Goal: Information Seeking & Learning: Learn about a topic

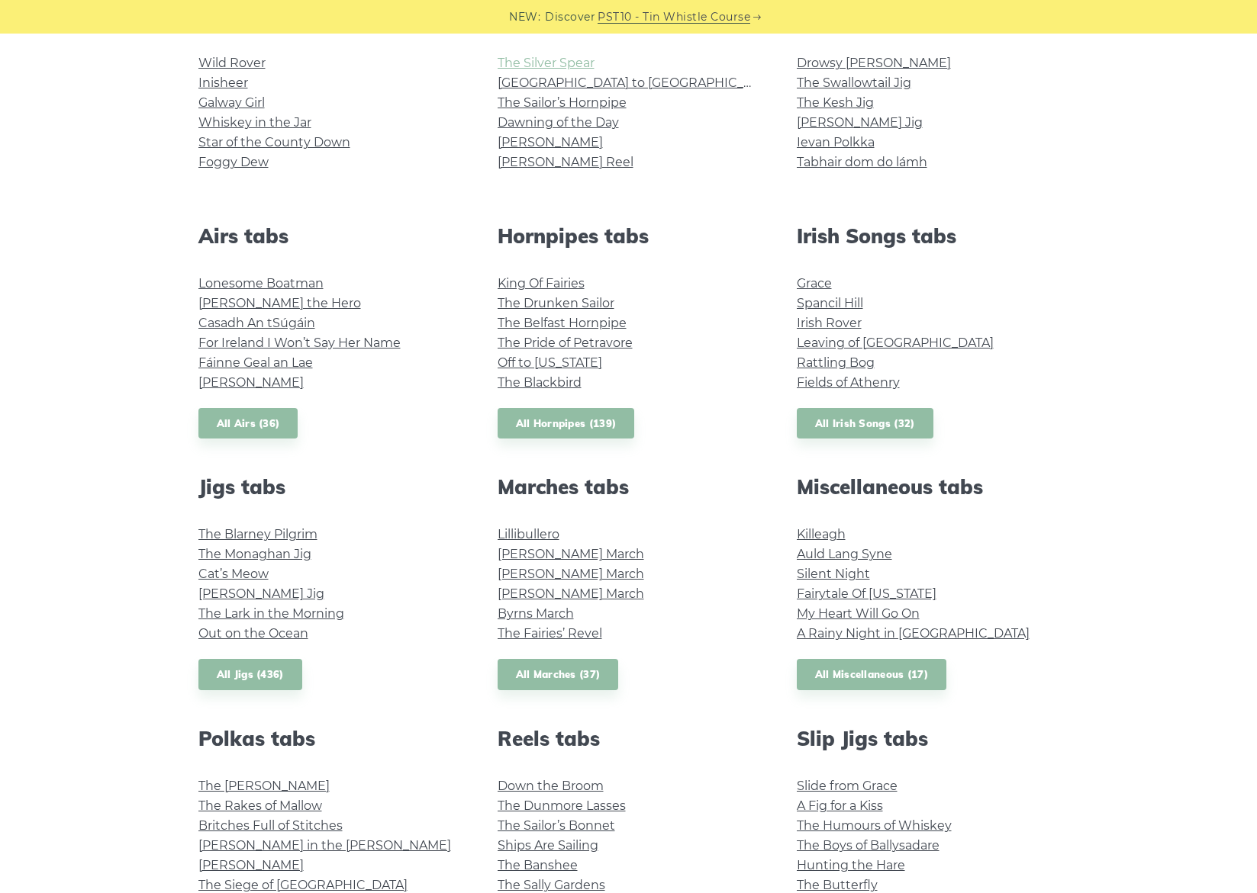
scroll to position [436, 0]
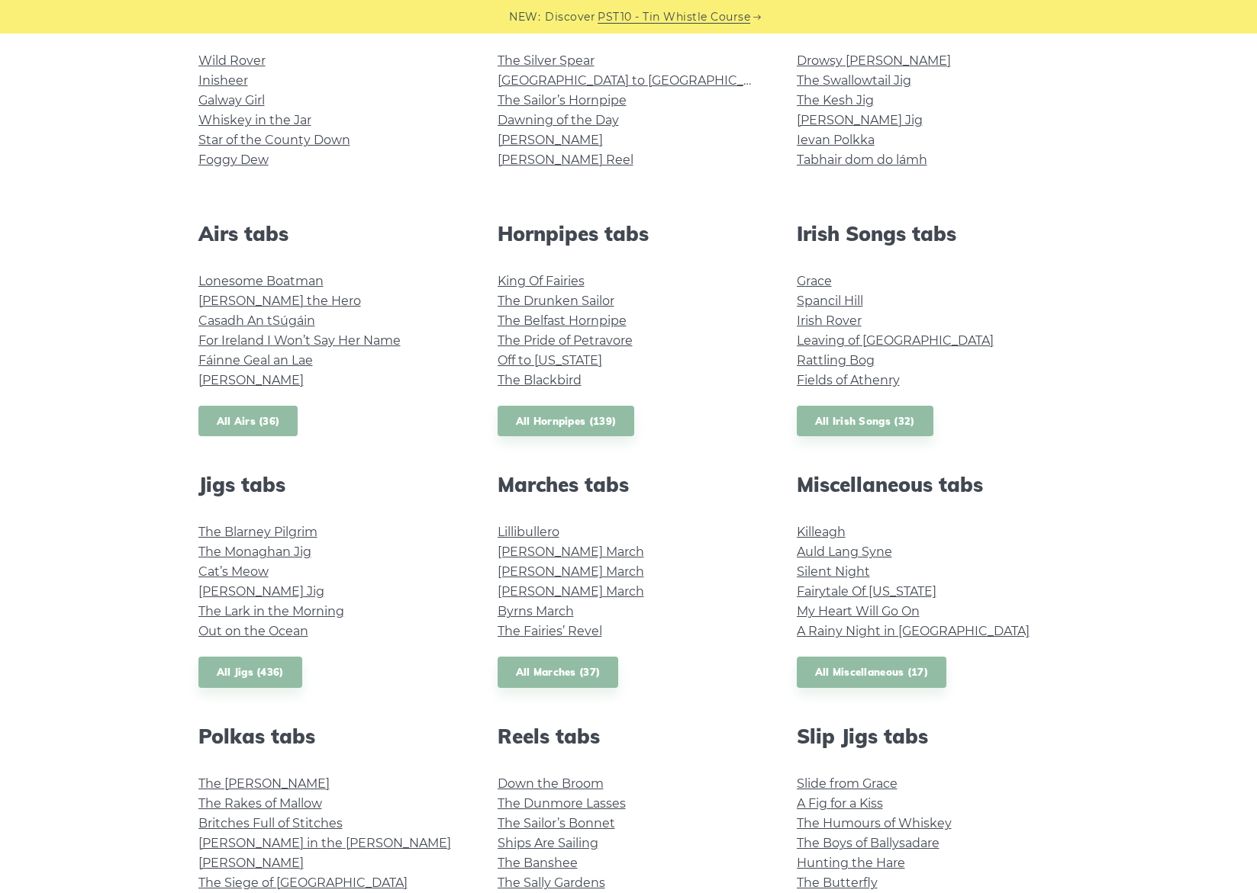
click at [271, 419] on link "All Airs (36)" at bounding box center [248, 421] width 100 height 31
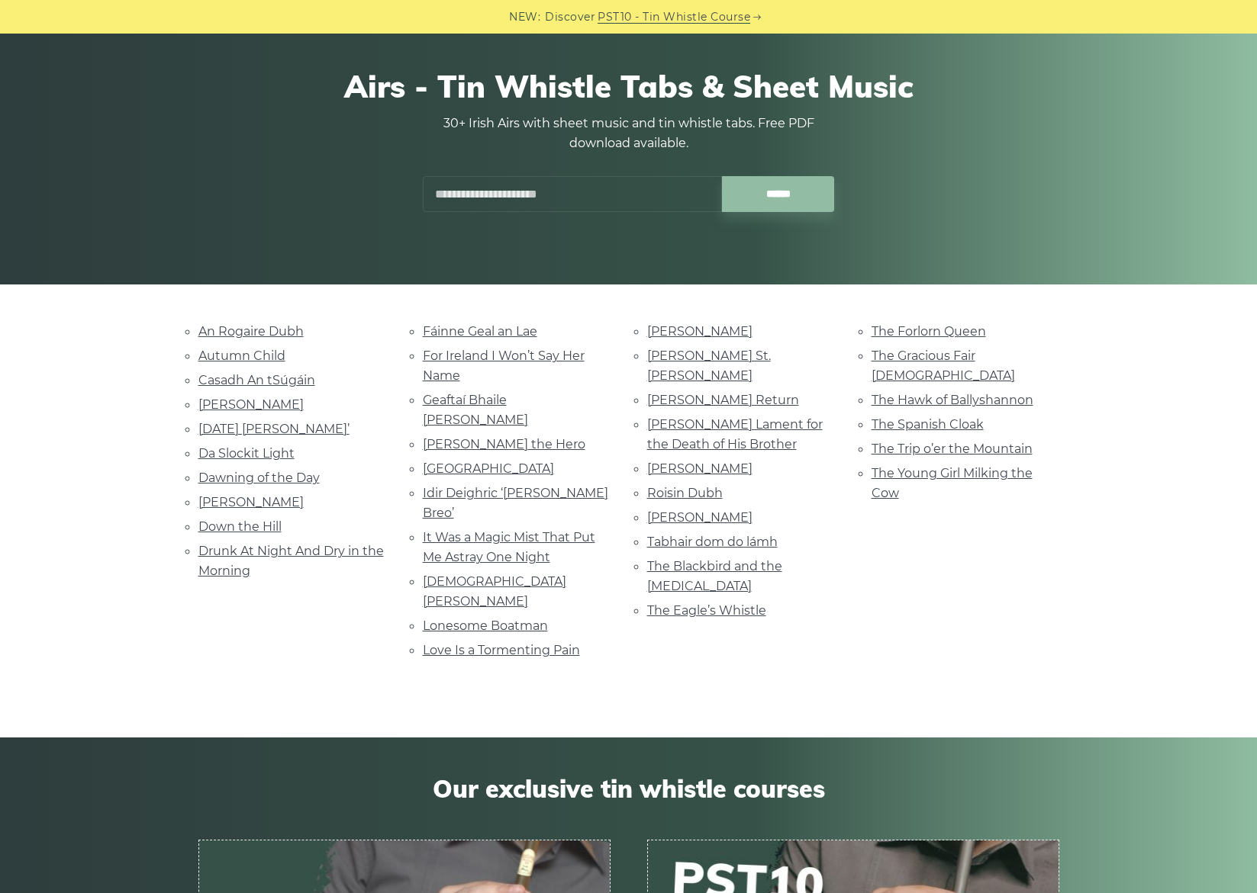
scroll to position [117, 0]
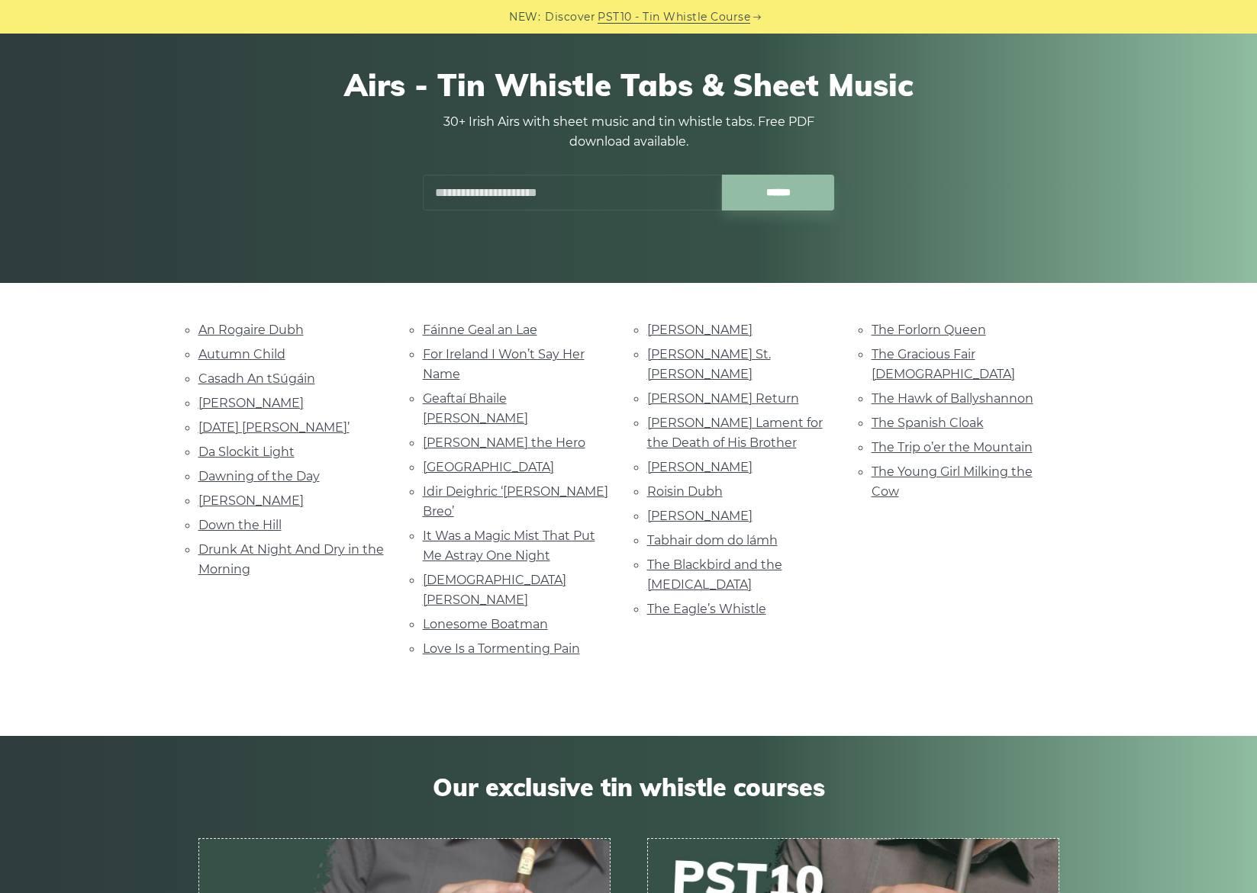
click at [557, 196] on input "text" at bounding box center [572, 193] width 299 height 36
type input "*"
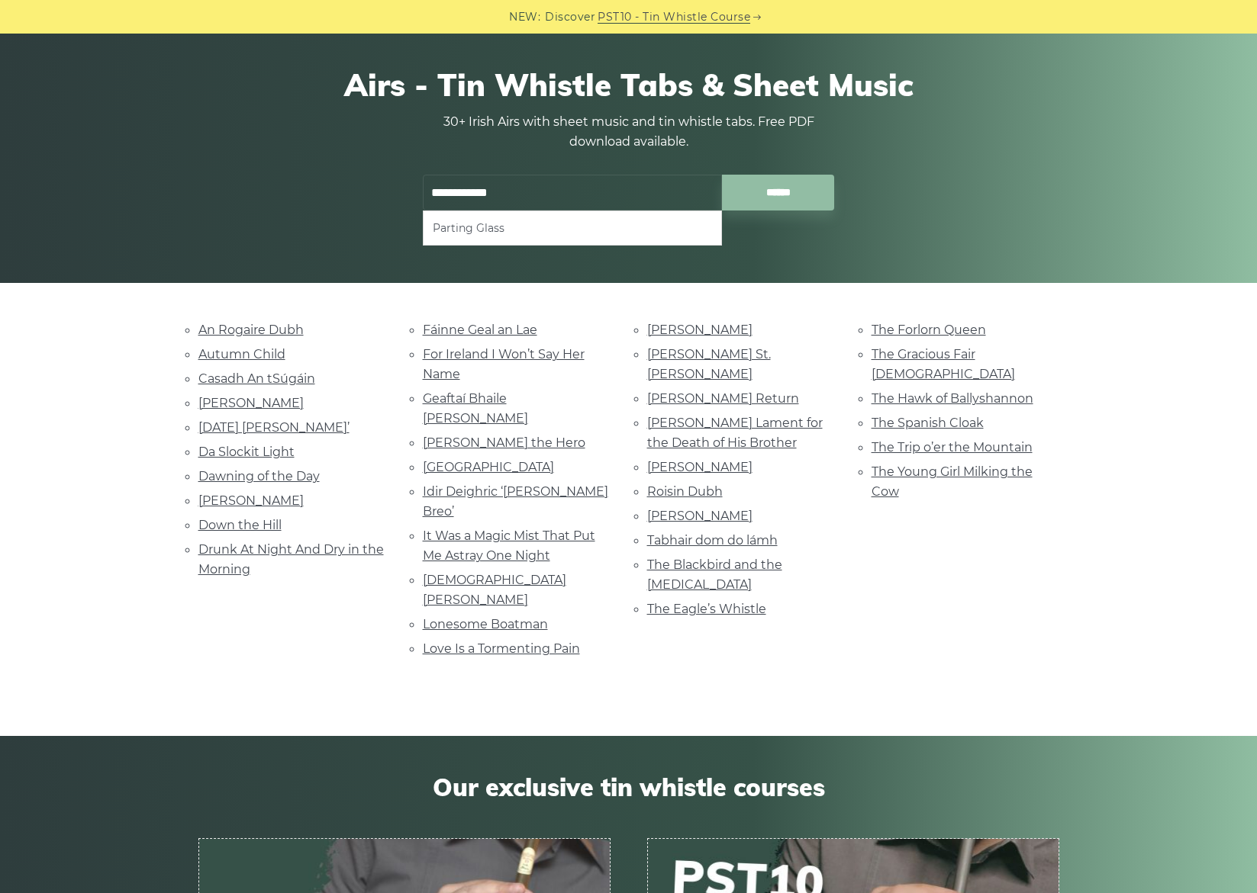
click at [473, 227] on li "Parting Glass" at bounding box center [572, 228] width 279 height 18
type input "**********"
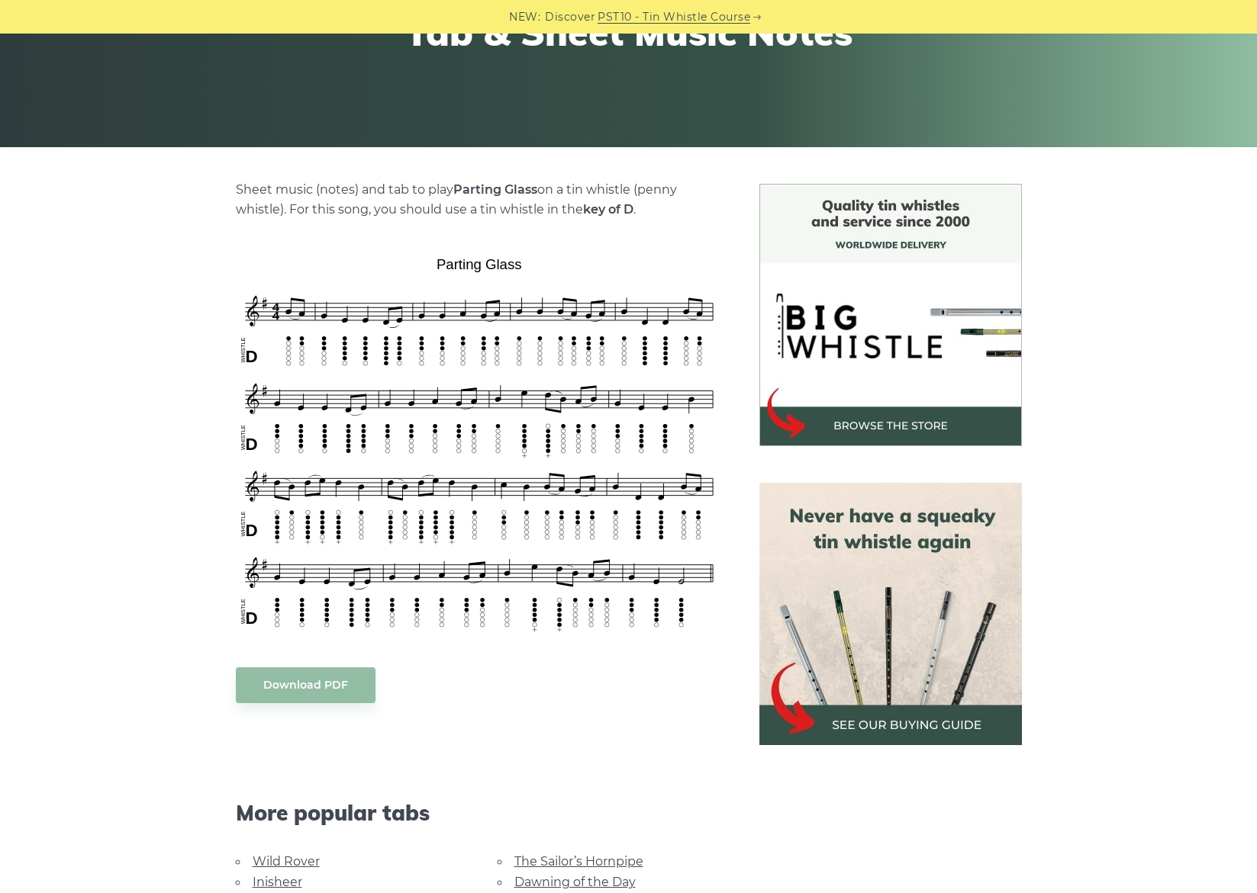
scroll to position [251, 0]
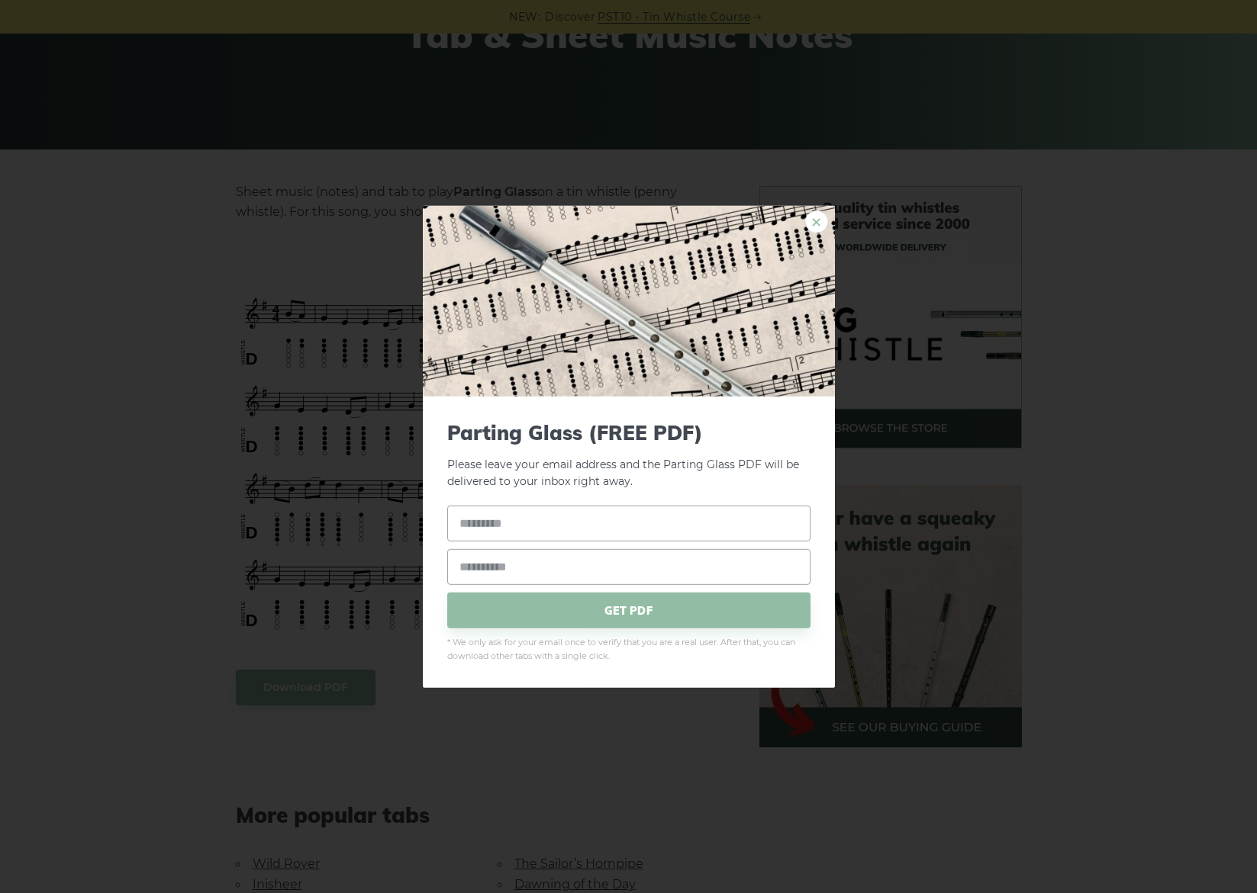
click at [821, 221] on link "×" at bounding box center [816, 221] width 23 height 23
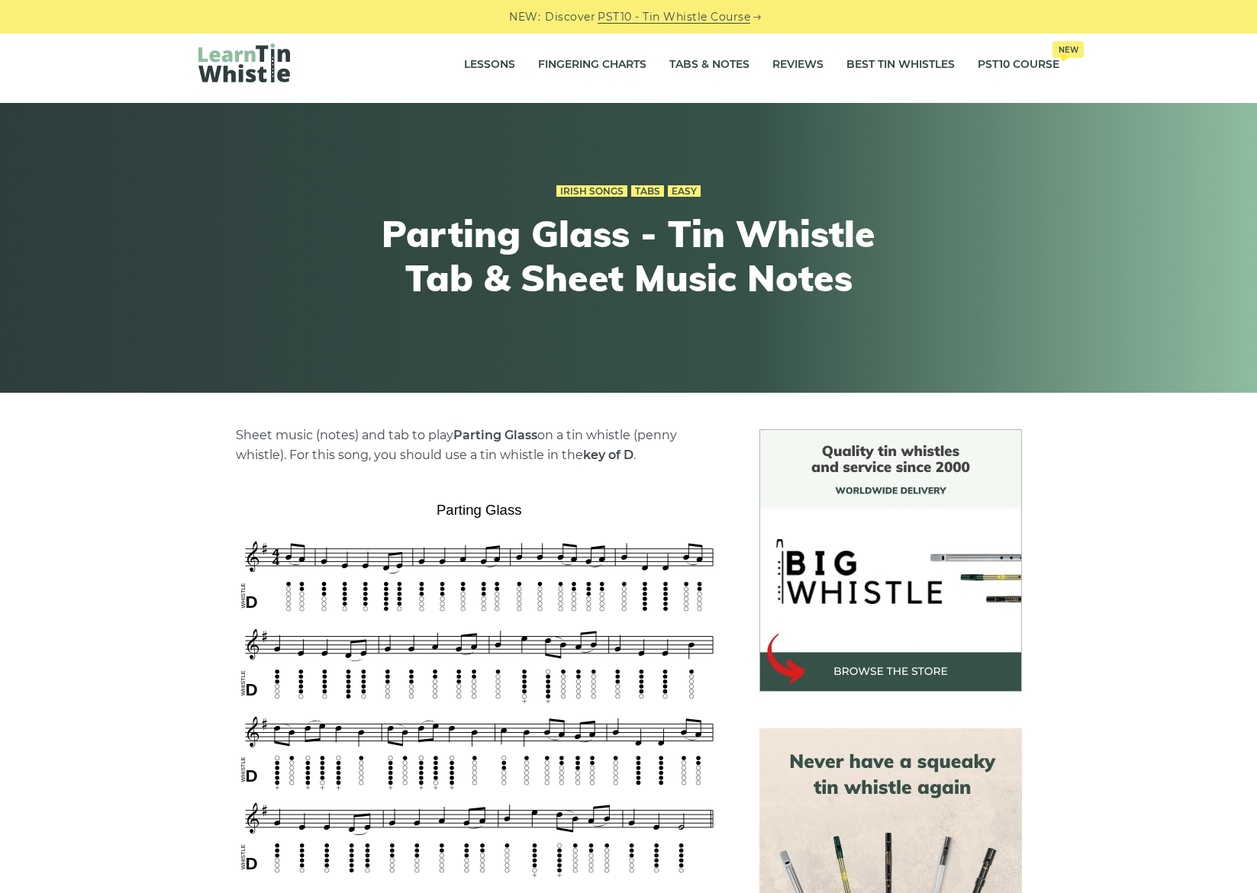
scroll to position [9, 0]
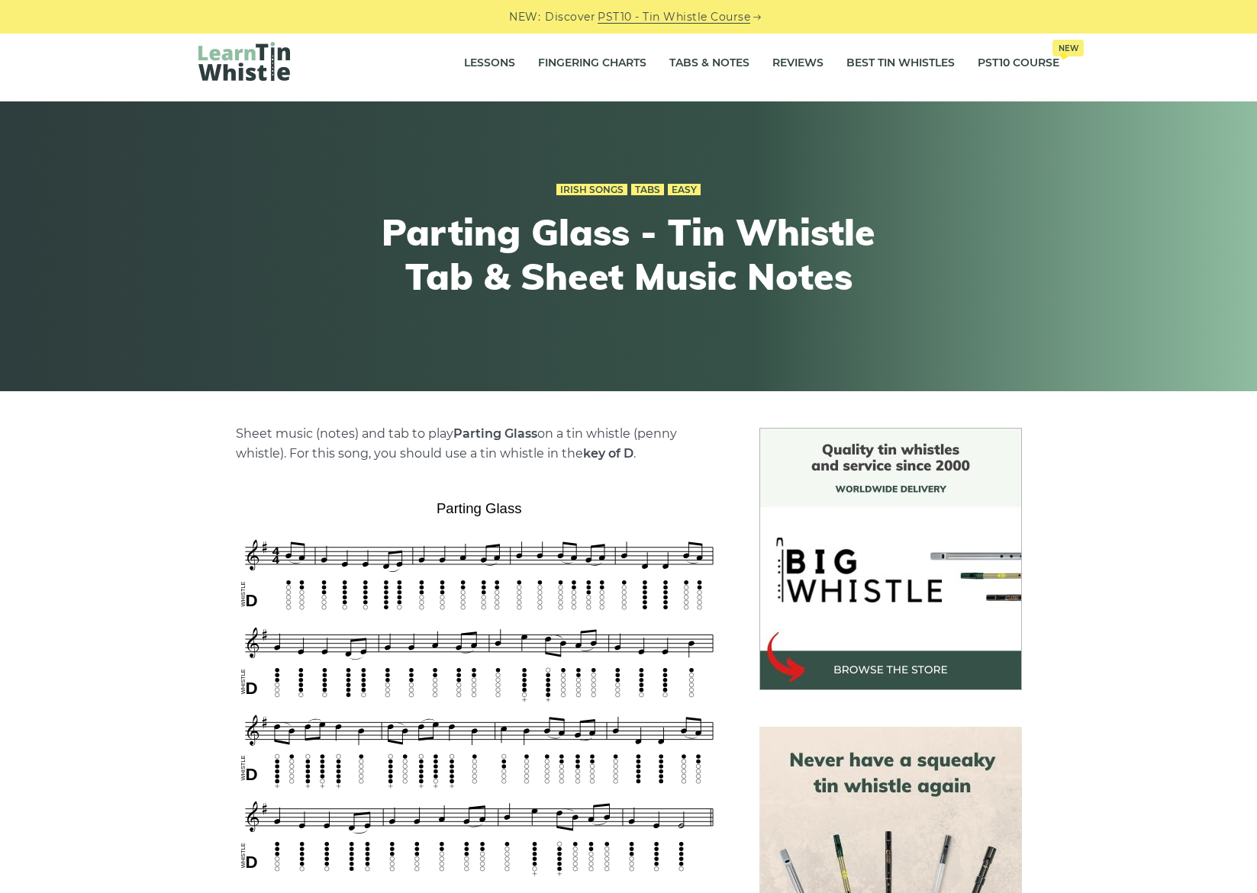
click at [303, 272] on div "Irish Songs Tabs Easy Parting Glass - Tin Whistle Tab & Sheet Music Notes" at bounding box center [629, 247] width 934 height 208
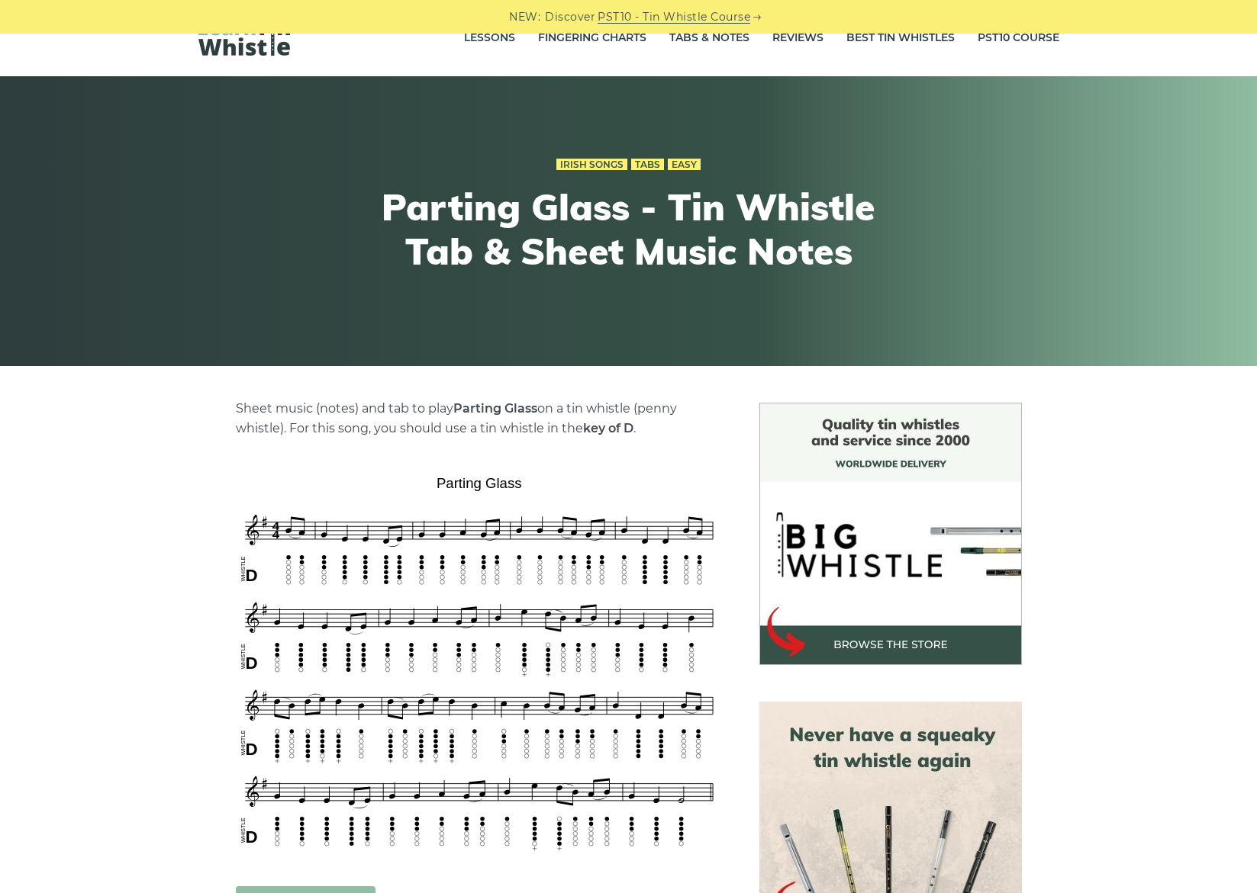
scroll to position [0, 0]
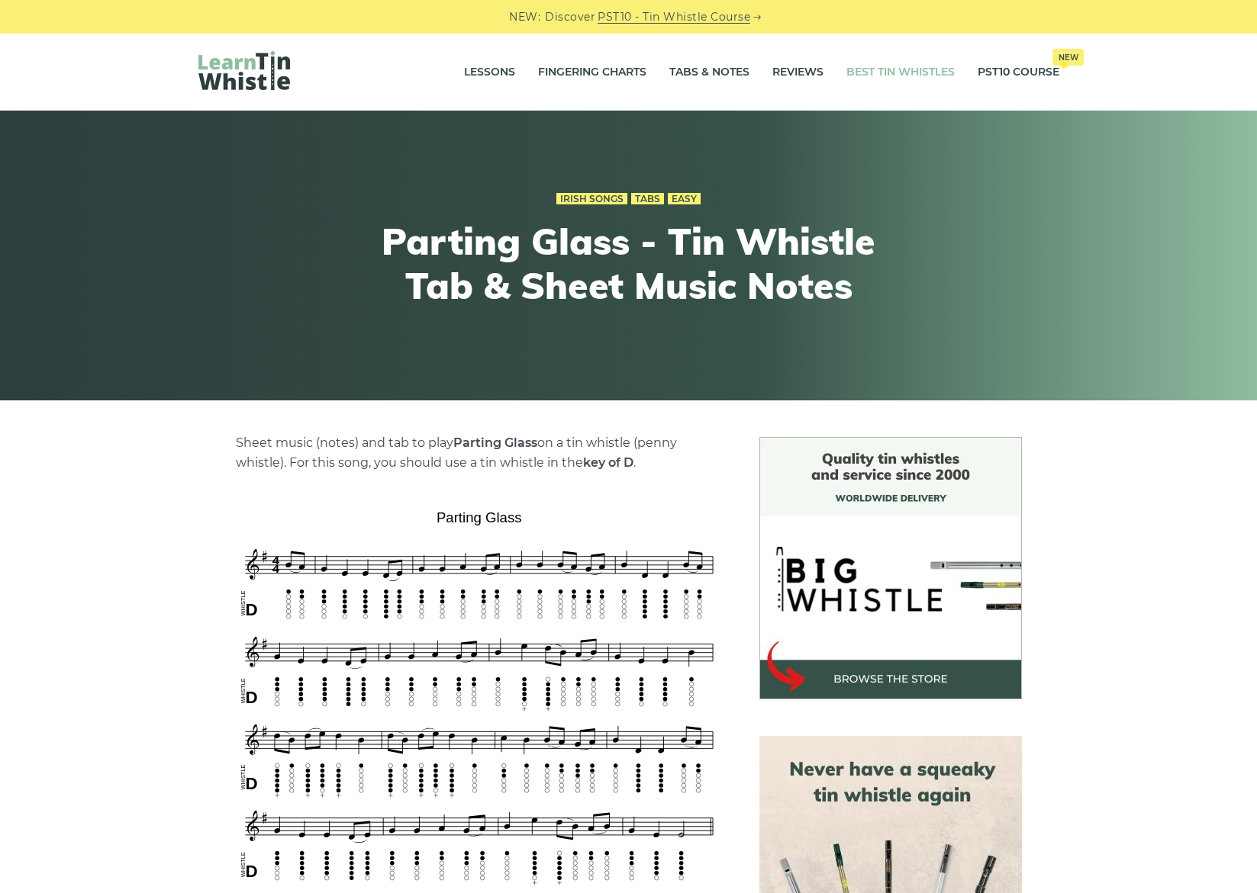
click at [888, 65] on link "Best Tin Whistles" at bounding box center [900, 72] width 108 height 38
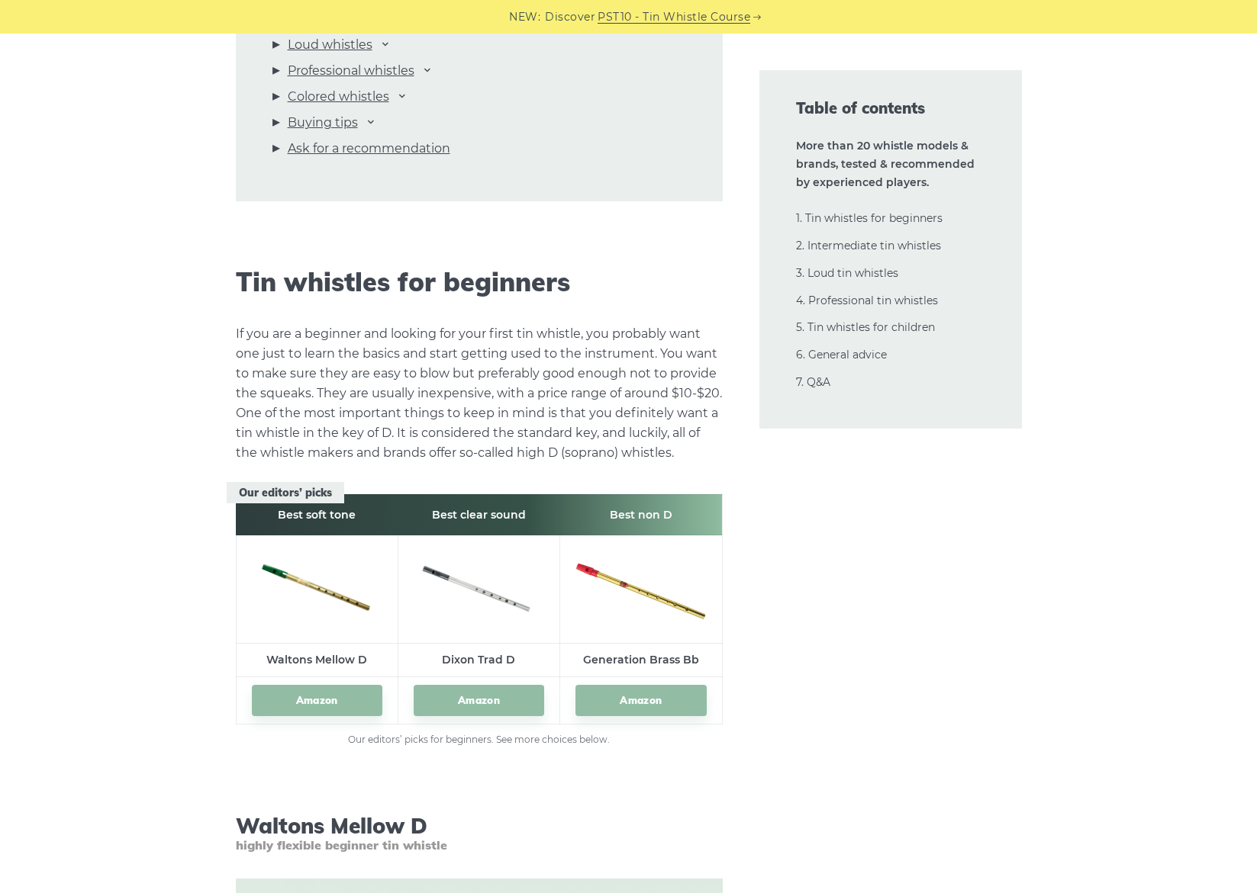
scroll to position [1855, 0]
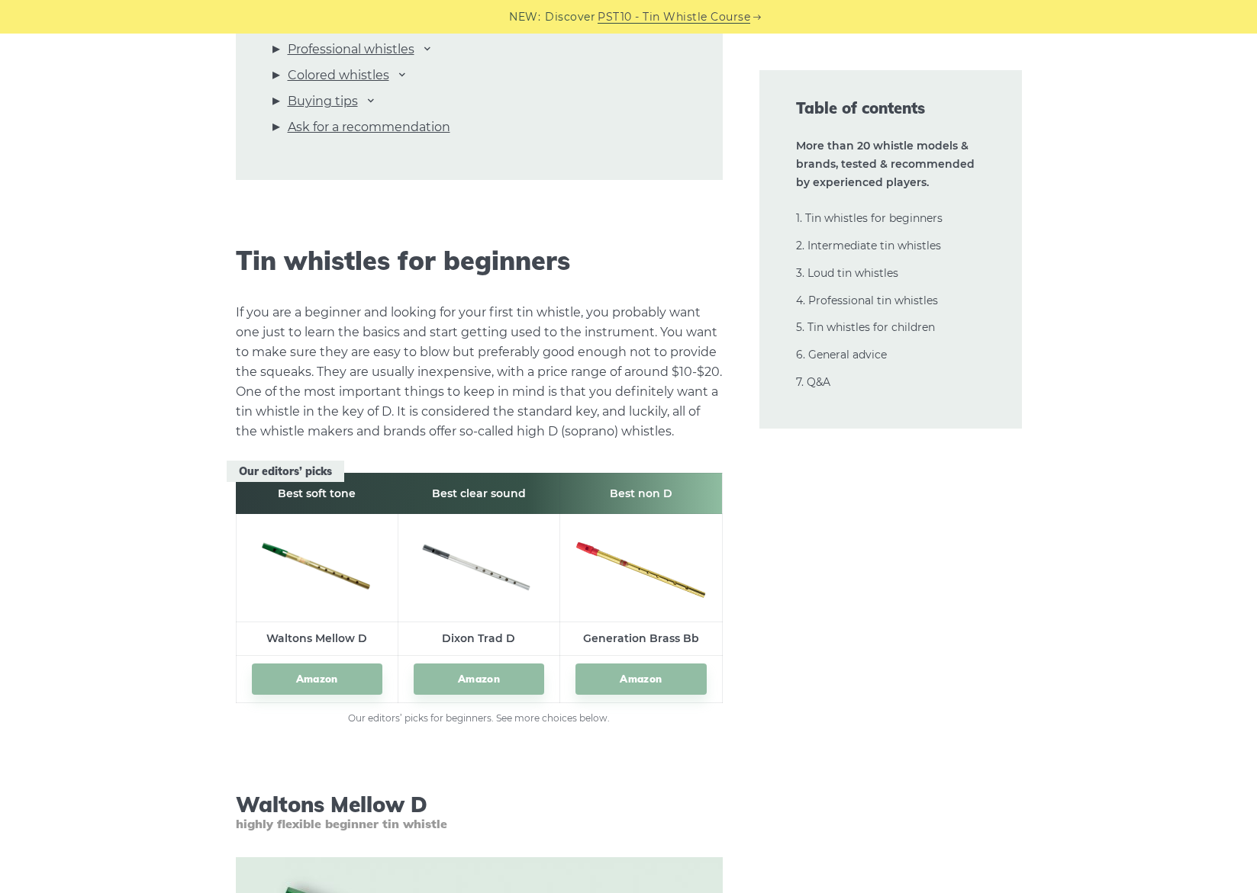
click at [497, 637] on td "Dixon Trad D" at bounding box center [478, 640] width 162 height 34
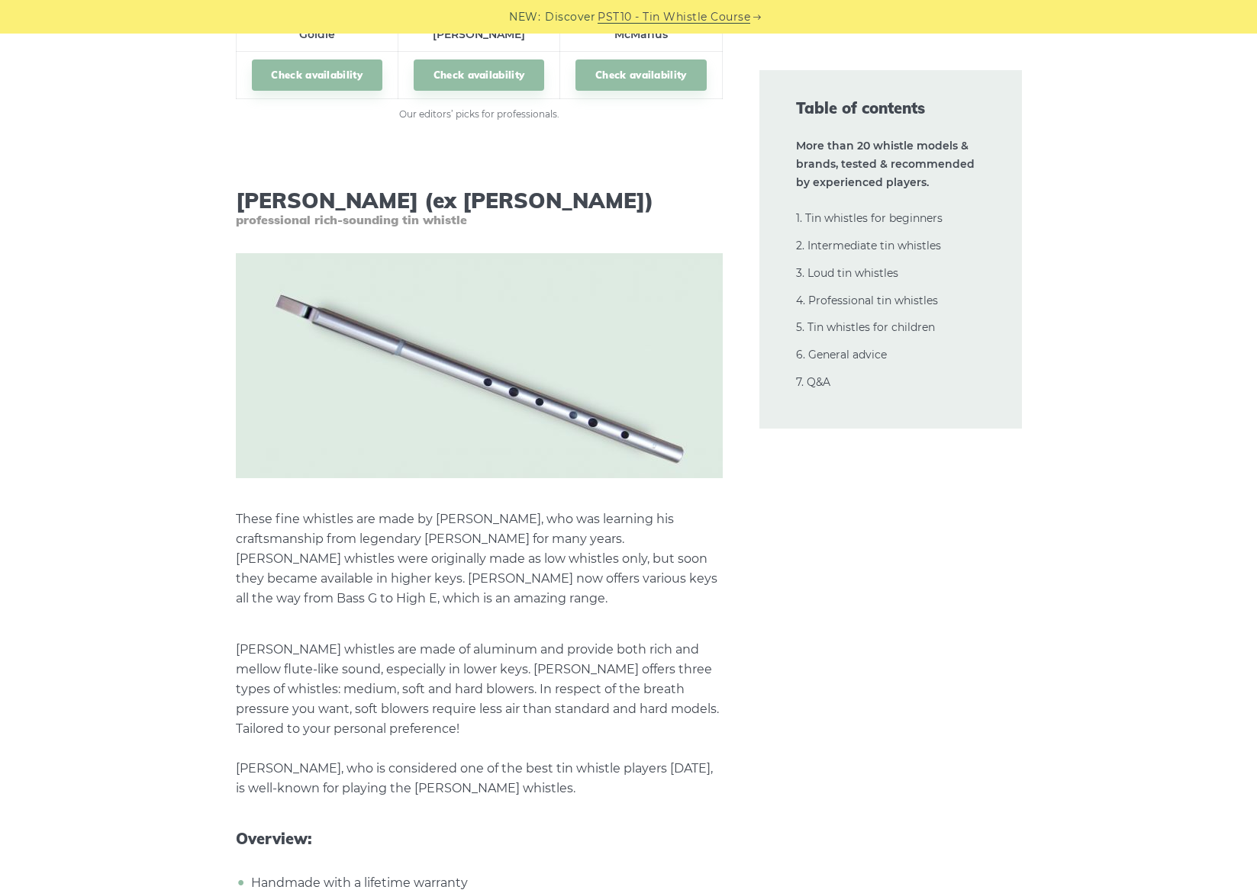
scroll to position [21922, 0]
